Goal: Transaction & Acquisition: Subscribe to service/newsletter

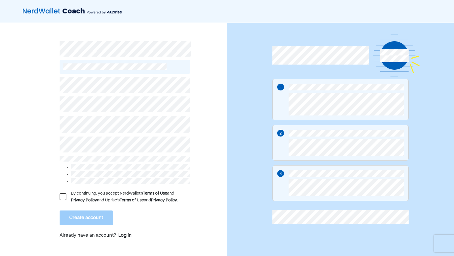
click at [62, 194] on div at bounding box center [63, 196] width 7 height 7
click at [81, 212] on button "Create account" at bounding box center [86, 217] width 53 height 15
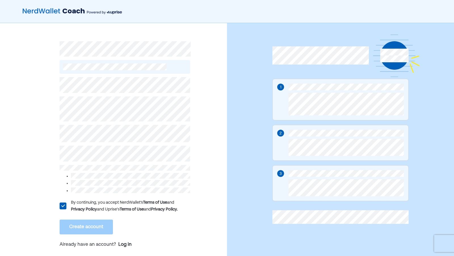
click at [55, 109] on div "L By continuing, you accept NerdWallet’s Terms of Use and Privacy Policy and Up…" at bounding box center [113, 142] width 227 height 238
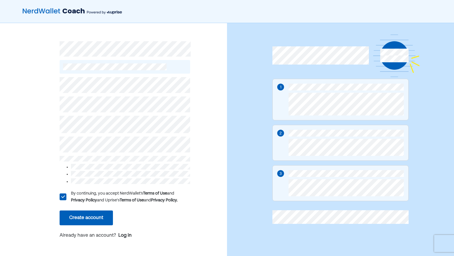
click at [84, 213] on button "Create account" at bounding box center [86, 217] width 53 height 15
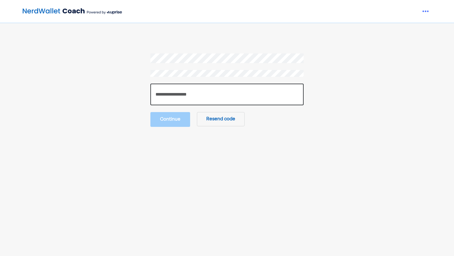
click at [157, 94] on input "number" at bounding box center [226, 94] width 153 height 22
type input "******"
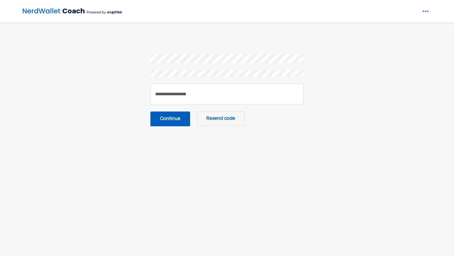
click at [173, 118] on button "Continue" at bounding box center [170, 118] width 40 height 15
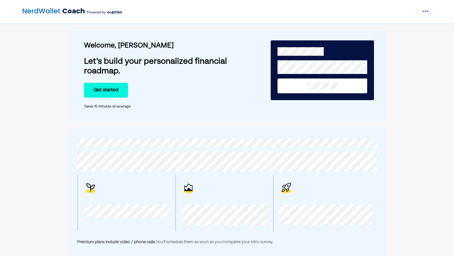
click at [113, 88] on button "Get started" at bounding box center [106, 90] width 44 height 15
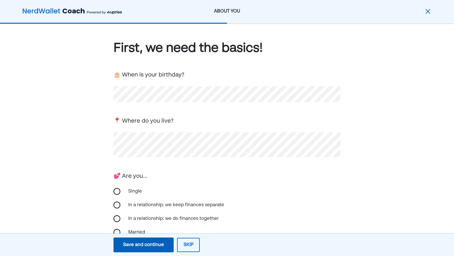
click at [150, 242] on div "Save and continue" at bounding box center [143, 244] width 41 height 7
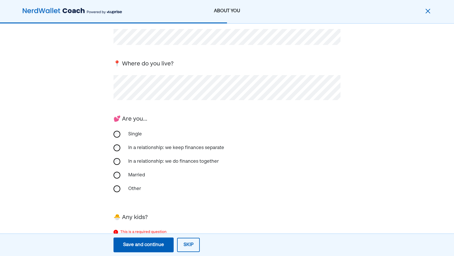
click at [453, 69] on div "First, we need the basics! 🎂 When is your birthday? 📍 Where do you live? 💕 Are …" at bounding box center [227, 134] width 454 height 335
drag, startPoint x: 453, startPoint y: 71, endPoint x: 454, endPoint y: 87, distance: 16.6
click at [454, 87] on html "ABOUT YOU First, we need the basics! 🎂 When is your birthday? 📍 Where do you li…" at bounding box center [227, 71] width 454 height 256
click at [143, 244] on div "Save and continue" at bounding box center [143, 244] width 41 height 7
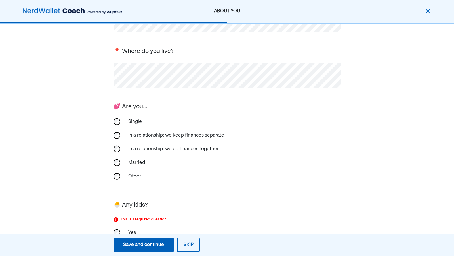
click at [143, 244] on div "Save and continue" at bounding box center [143, 244] width 41 height 7
click at [145, 246] on div "Save and continue" at bounding box center [143, 244] width 41 height 7
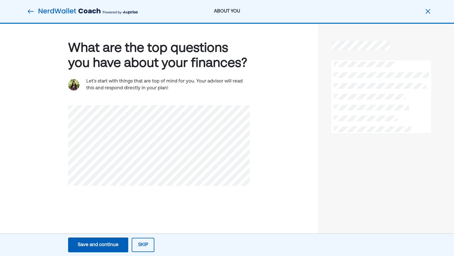
scroll to position [0, 0]
click at [95, 244] on div "Save and continue" at bounding box center [98, 244] width 41 height 7
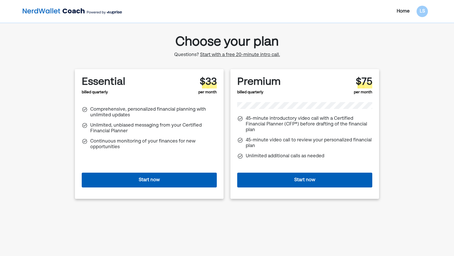
click at [404, 10] on div "Home" at bounding box center [403, 11] width 13 height 7
drag, startPoint x: 17, startPoint y: 32, endPoint x: 248, endPoint y: 25, distance: 231.2
click at [248, 25] on div "Home LS Choose your plan Questions? Start with a free 20-minute intro call. Ess…" at bounding box center [227, 130] width 454 height 261
